Goal: Task Accomplishment & Management: Complete application form

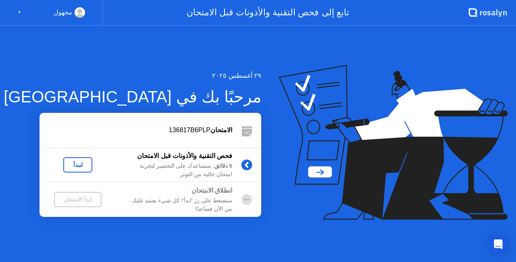
click at [19, 11] on div "▼" at bounding box center [19, 12] width 4 height 10
click at [16, 12] on div "مجهول ▼" at bounding box center [51, 13] width 103 height 26
click at [82, 16] on circle at bounding box center [80, 19] width 10 height 10
click at [244, 166] on circle at bounding box center [246, 164] width 11 height 11
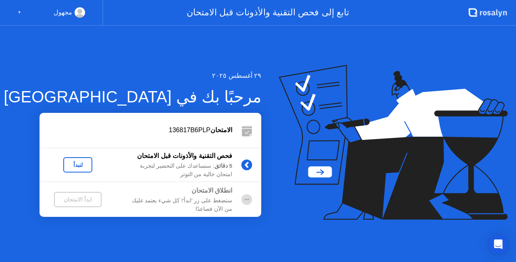
click at [78, 164] on div "لنبدأ" at bounding box center [77, 165] width 23 height 6
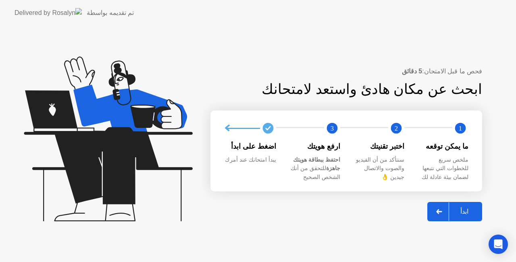
click at [470, 213] on div "ابدأ" at bounding box center [464, 211] width 31 height 8
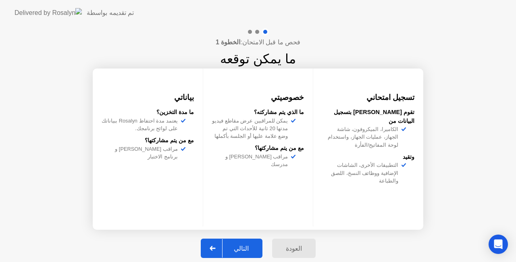
click at [251, 245] on div "التالي" at bounding box center [240, 248] width 37 height 8
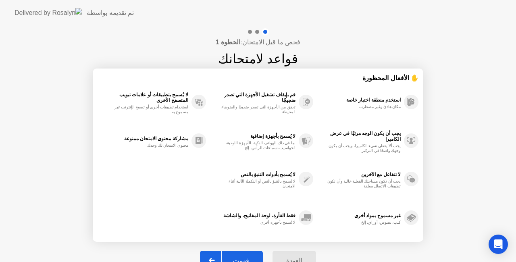
click at [251, 245] on div "العودة فهمت" at bounding box center [258, 260] width 126 height 37
click at [246, 255] on button "فهمت" at bounding box center [231, 260] width 63 height 19
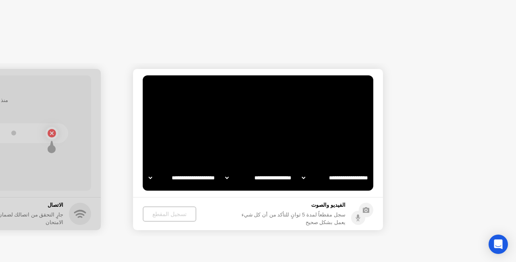
select select "**********"
select select "*******"
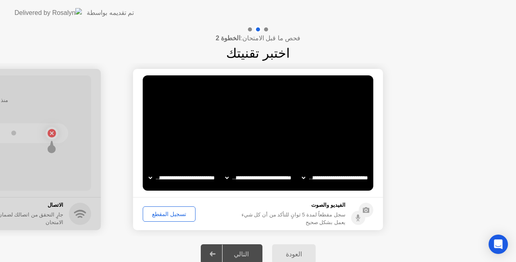
click at [243, 253] on div "التالي" at bounding box center [240, 254] width 37 height 8
click at [171, 212] on div "تسجيل المقطع" at bounding box center [168, 214] width 47 height 6
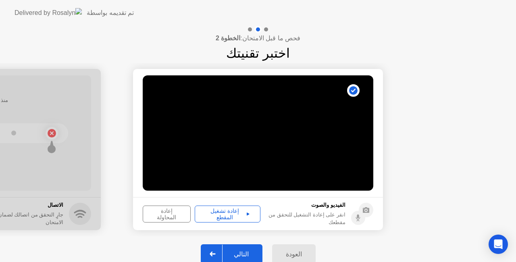
click at [228, 215] on div "إعادة تشغيل المقطع" at bounding box center [227, 213] width 60 height 13
click at [253, 255] on div "التالي" at bounding box center [240, 254] width 37 height 8
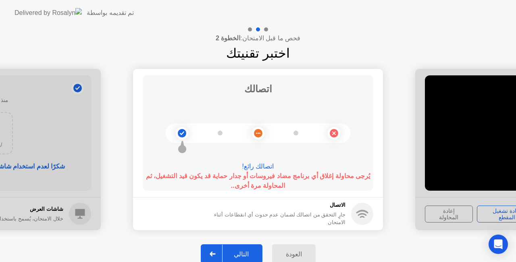
click at [249, 250] on div "التالي" at bounding box center [240, 254] width 37 height 8
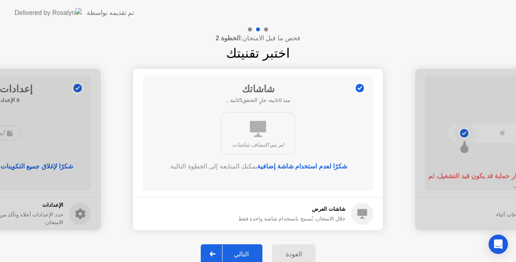
click at [246, 251] on div "التالي" at bounding box center [240, 254] width 37 height 8
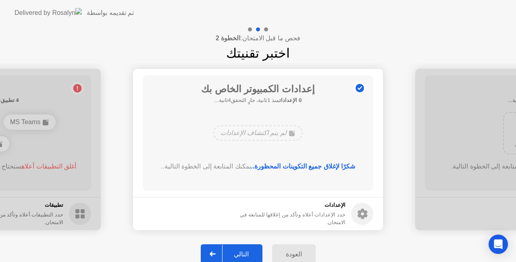
click at [246, 251] on div "التالي" at bounding box center [240, 254] width 37 height 8
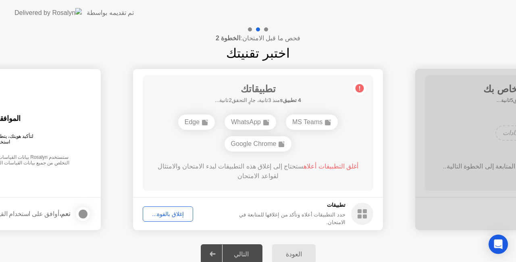
click at [175, 215] on div "إغلاق بالقوة..." at bounding box center [167, 214] width 45 height 6
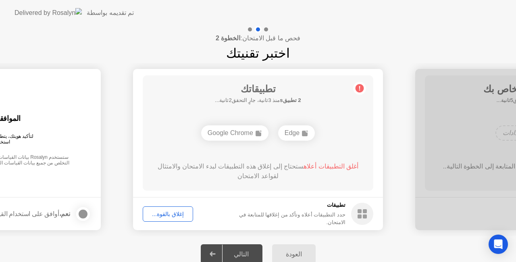
click at [175, 215] on div "إغلاق بالقوة..." at bounding box center [167, 214] width 45 height 6
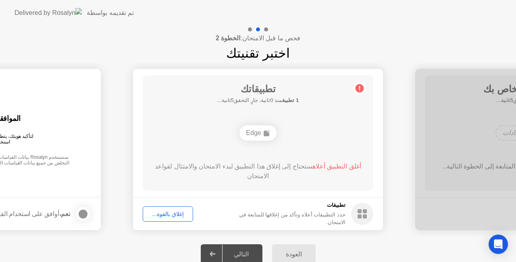
click at [174, 214] on div "إغلاق بالقوة..." at bounding box center [167, 214] width 45 height 6
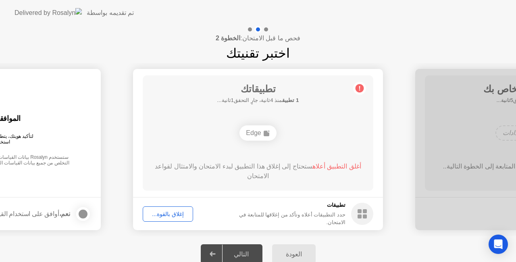
click at [172, 211] on div "إغلاق بالقوة..." at bounding box center [167, 214] width 45 height 6
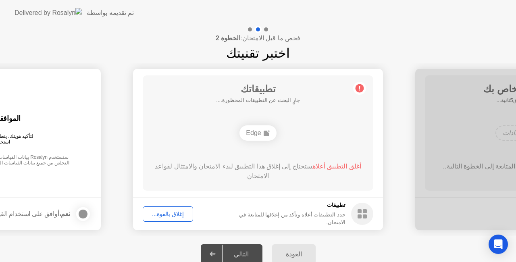
click at [246, 251] on div "التالي" at bounding box center [240, 254] width 37 height 8
click at [215, 251] on icon at bounding box center [212, 253] width 6 height 5
click at [300, 248] on button "العودة" at bounding box center [293, 253] width 43 height 19
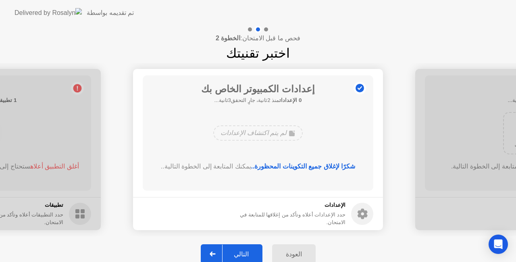
click at [300, 248] on button "العودة" at bounding box center [293, 253] width 43 height 19
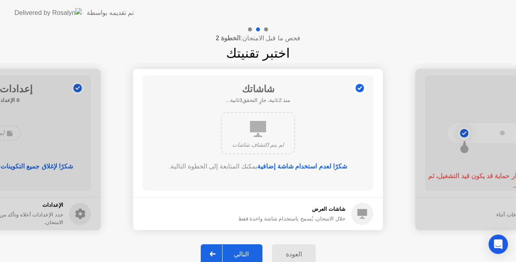
click at [300, 248] on button "العودة" at bounding box center [293, 253] width 43 height 19
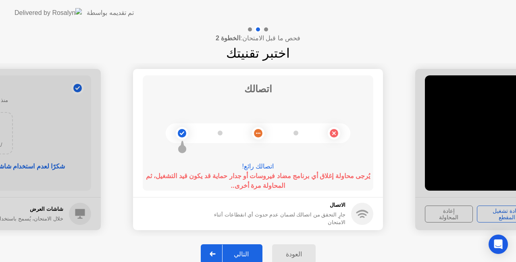
click at [250, 251] on div "التالي" at bounding box center [240, 254] width 37 height 8
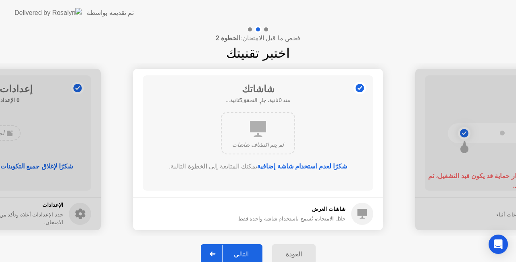
click at [250, 251] on div "التالي" at bounding box center [240, 254] width 37 height 8
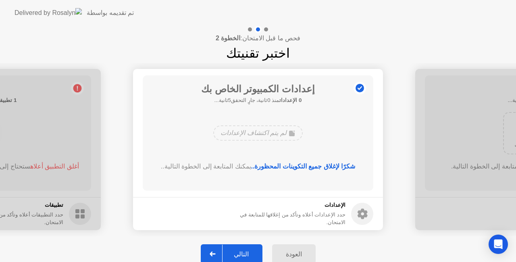
click at [250, 251] on div "التالي" at bounding box center [240, 254] width 37 height 8
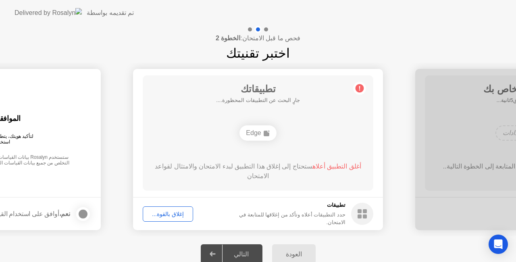
click at [250, 251] on div "التالي" at bounding box center [240, 254] width 37 height 8
click at [171, 213] on div "إغلاق بالقوة..." at bounding box center [167, 214] width 45 height 6
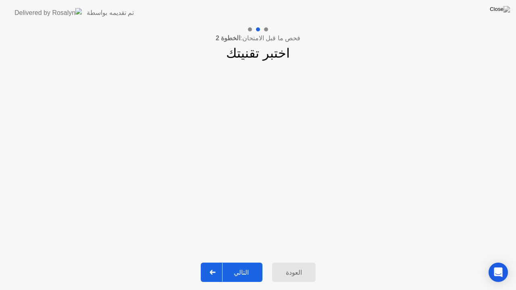
click at [244, 261] on button "التالي" at bounding box center [232, 272] width 62 height 19
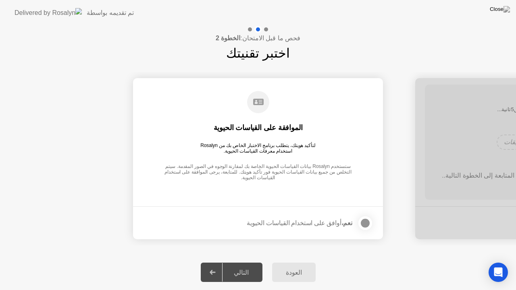
click at [366, 224] on div at bounding box center [365, 223] width 10 height 10
click at [246, 261] on div "التالي" at bounding box center [240, 273] width 37 height 8
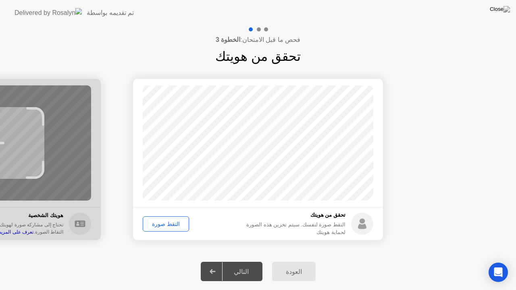
click at [166, 226] on div "التقط صورة" at bounding box center [165, 224] width 41 height 6
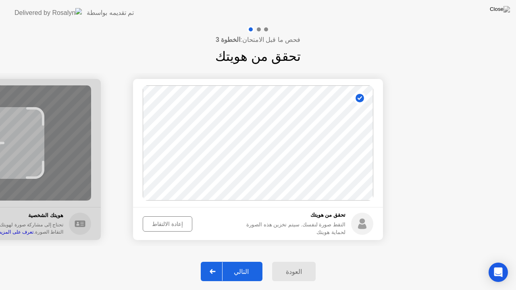
click at [249, 261] on div "التالي" at bounding box center [240, 272] width 37 height 8
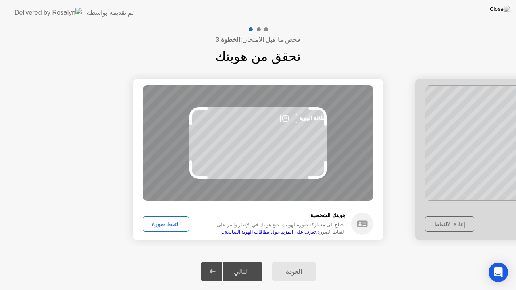
click at [167, 223] on div "التقط صورة" at bounding box center [165, 224] width 41 height 6
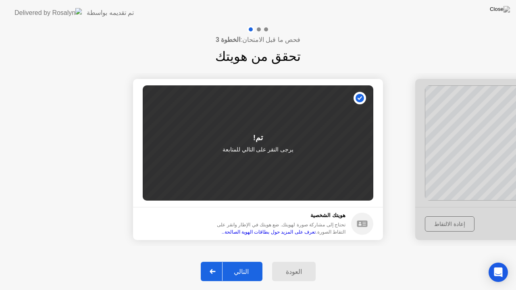
click at [241, 261] on div "التالي" at bounding box center [240, 272] width 37 height 8
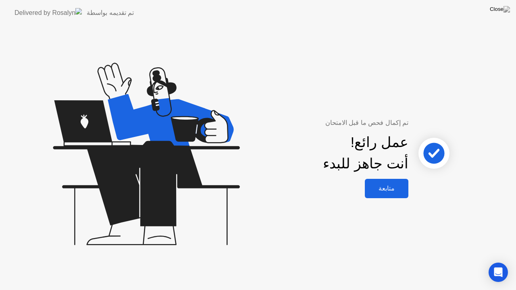
click at [386, 188] on div "متابعة" at bounding box center [386, 188] width 39 height 8
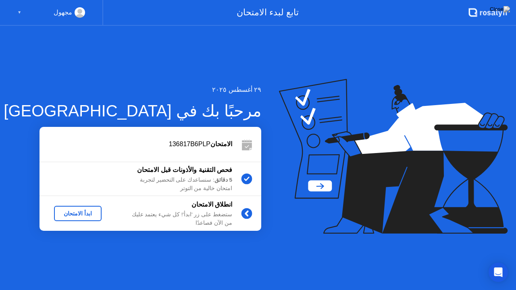
click at [83, 211] on div "ابدأ الامتحان" at bounding box center [77, 213] width 41 height 6
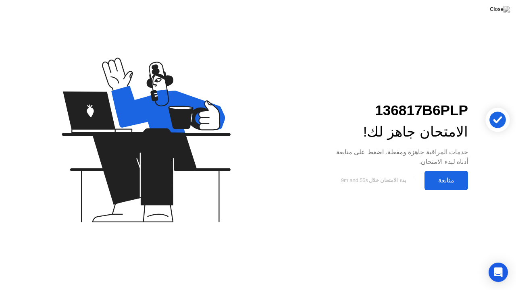
click at [451, 180] on div "متابعة" at bounding box center [446, 180] width 39 height 8
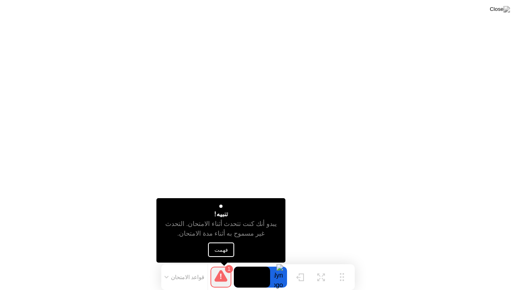
click at [224, 251] on button "فهمت" at bounding box center [221, 249] width 26 height 14
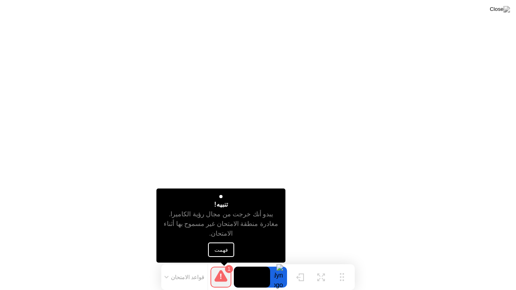
click at [221, 261] on icon at bounding box center [220, 276] width 13 height 12
click at [222, 252] on button "فهمت" at bounding box center [221, 249] width 26 height 14
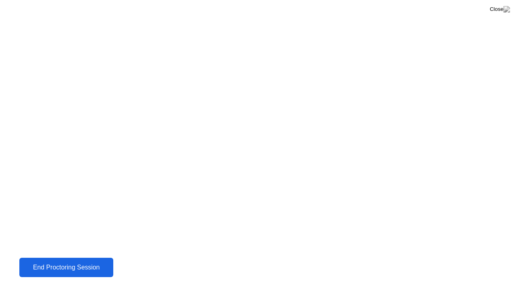
click at [79, 261] on div "End Proctoring Session" at bounding box center [66, 267] width 89 height 7
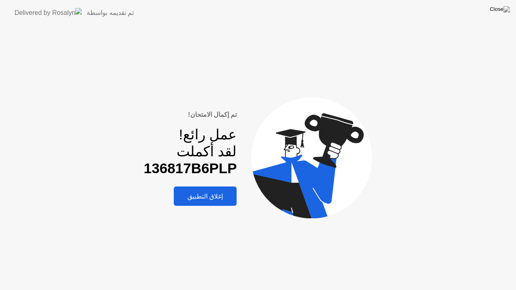
click at [215, 198] on div "إغلاق التطبيق" at bounding box center [205, 197] width 58 height 8
